Goal: Transaction & Acquisition: Purchase product/service

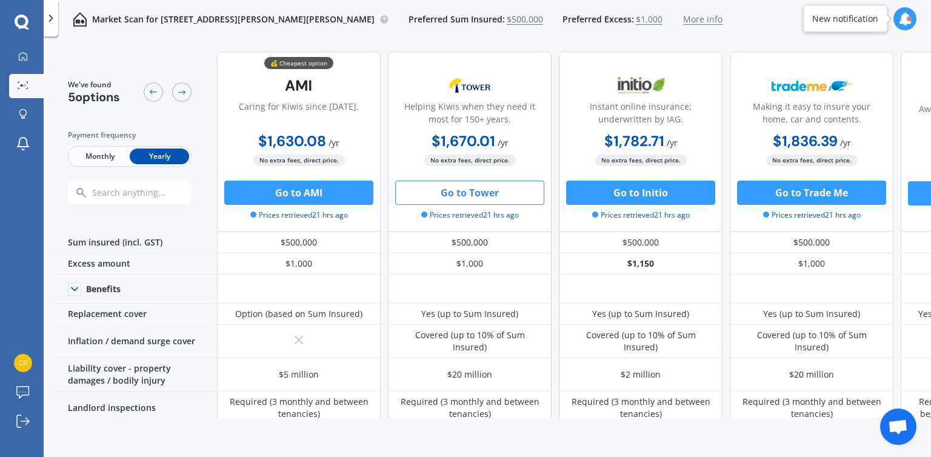
click at [507, 22] on span "$500,000" at bounding box center [525, 19] width 36 height 12
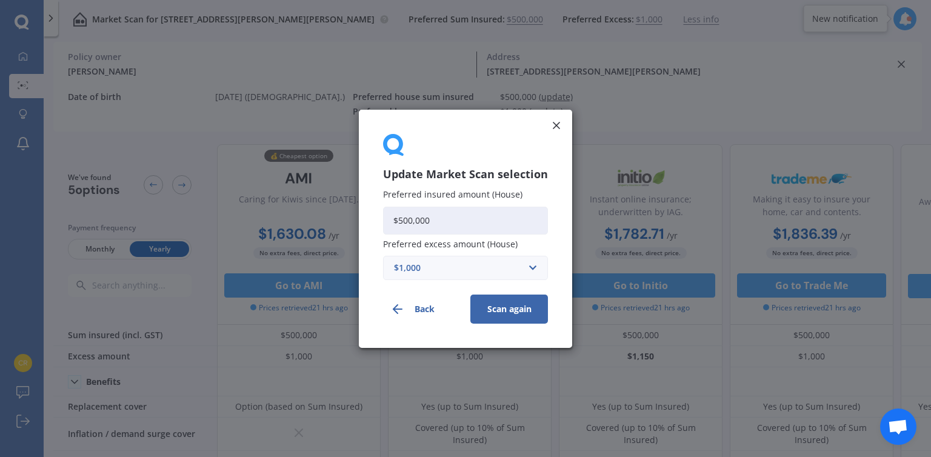
click at [410, 219] on input "$500,000" at bounding box center [465, 220] width 165 height 28
type input "$440,000"
click at [502, 303] on button "Scan again" at bounding box center [509, 308] width 78 height 29
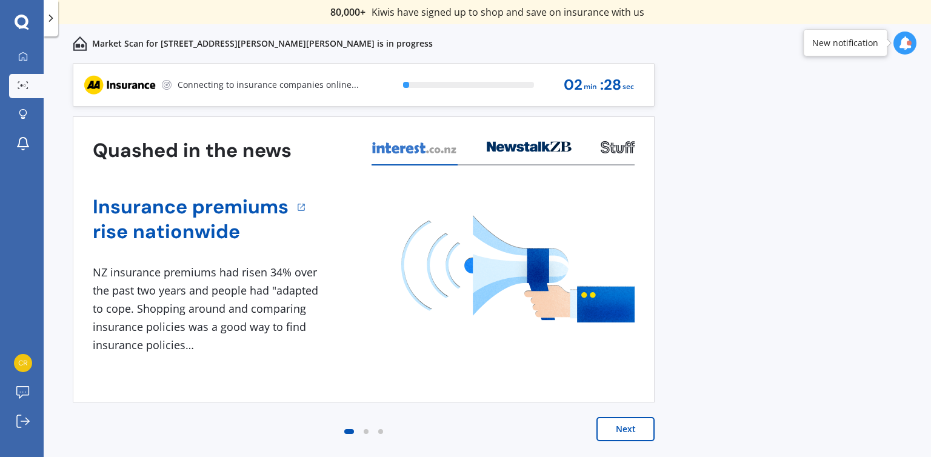
click at [502, 303] on img at bounding box center [517, 268] width 233 height 107
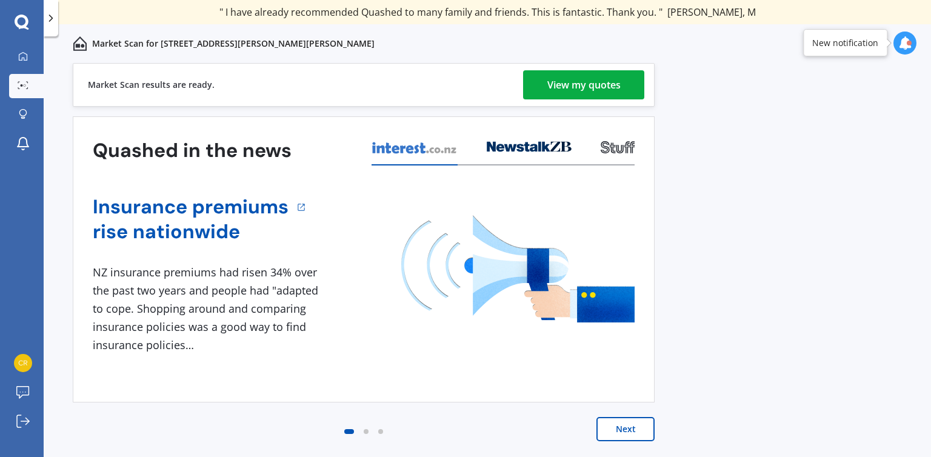
click at [553, 95] on div "View my quotes" at bounding box center [583, 84] width 73 height 29
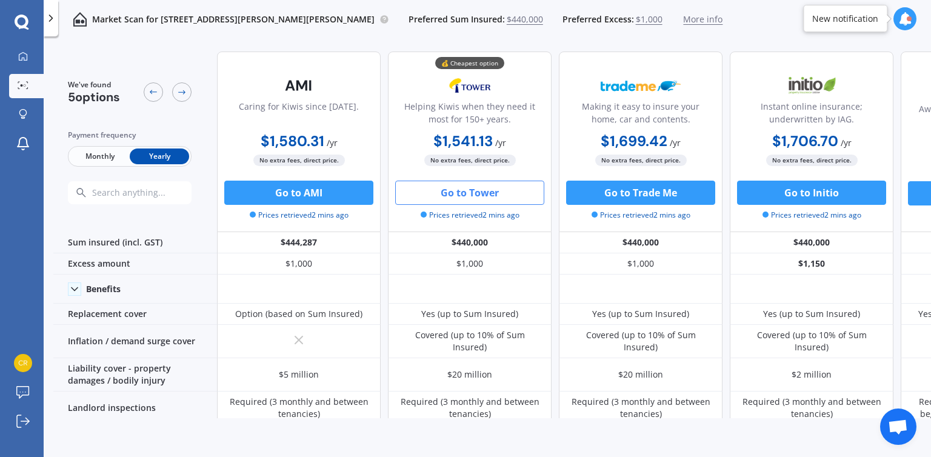
click at [460, 199] on button "Go to Tower" at bounding box center [469, 193] width 149 height 24
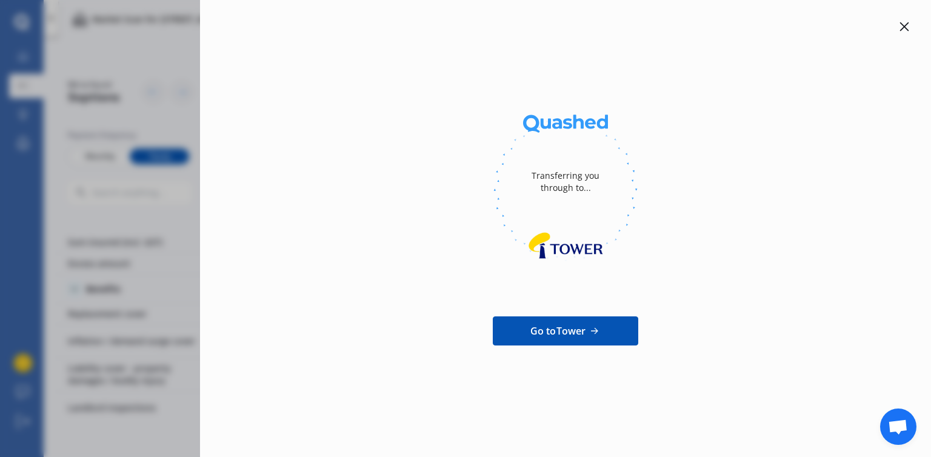
click at [548, 337] on span "Go to Tower" at bounding box center [558, 331] width 56 height 15
